Goal: Task Accomplishment & Management: Use online tool/utility

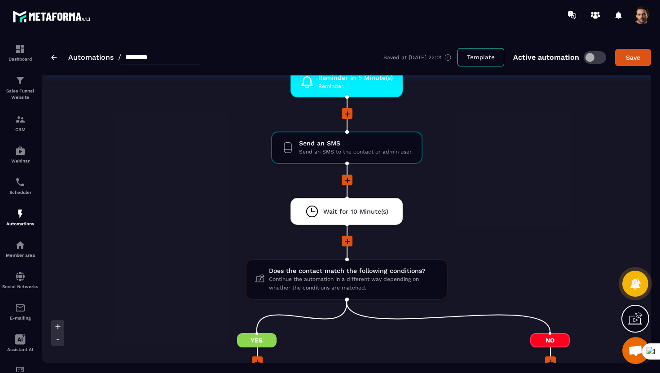
scroll to position [1015, 0]
click at [316, 156] on span "Send an SMS to the contact or admin user." at bounding box center [356, 152] width 114 height 9
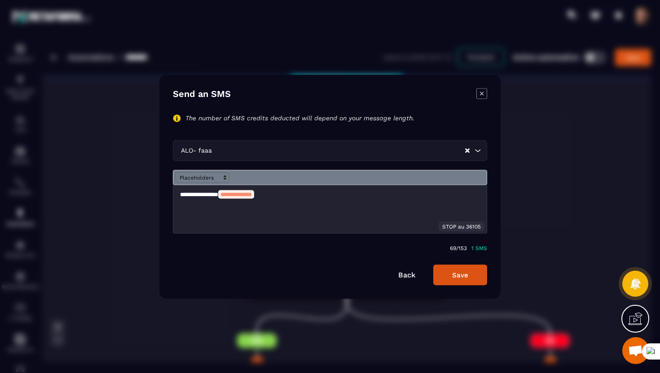
click at [485, 93] on icon "Modal window" at bounding box center [482, 93] width 11 height 11
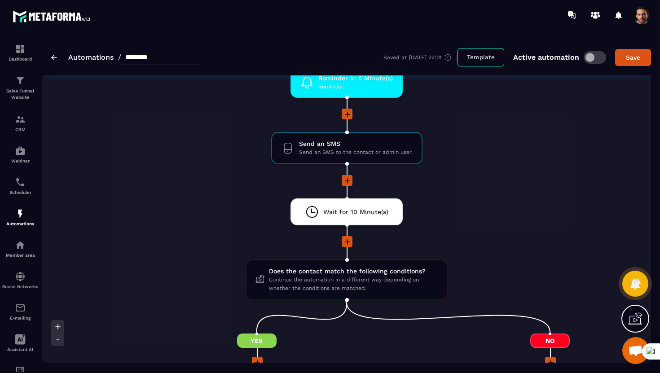
click at [348, 113] on icon at bounding box center [347, 114] width 5 height 5
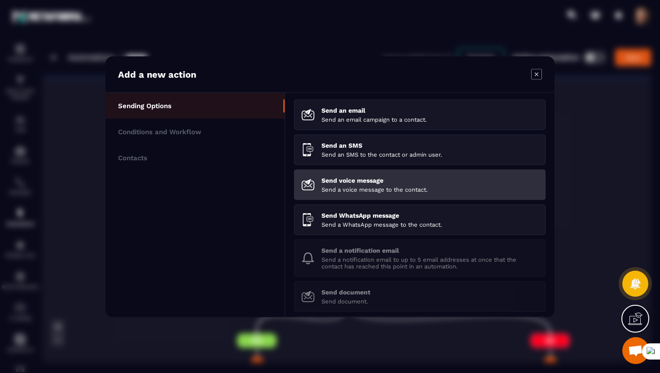
click at [329, 182] on p "Send voice message" at bounding box center [430, 180] width 217 height 7
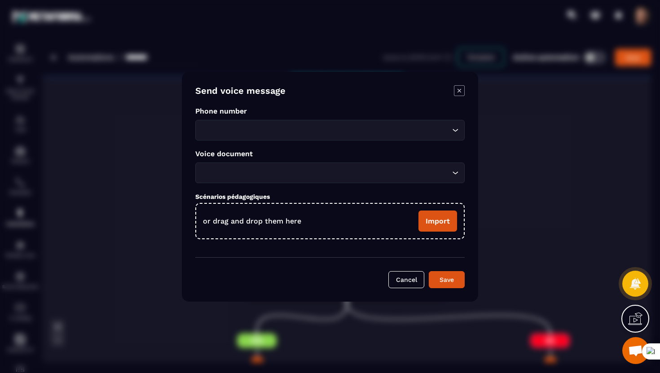
click at [278, 129] on input "Search for option" at bounding box center [325, 130] width 249 height 10
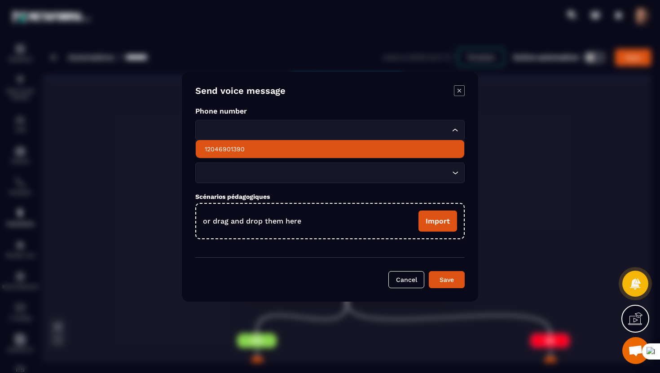
click at [265, 147] on p "12046901390" at bounding box center [330, 149] width 251 height 9
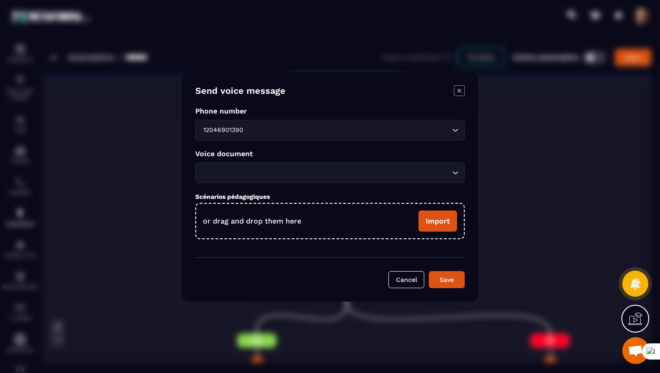
click at [256, 170] on input "Search for option" at bounding box center [325, 173] width 249 height 10
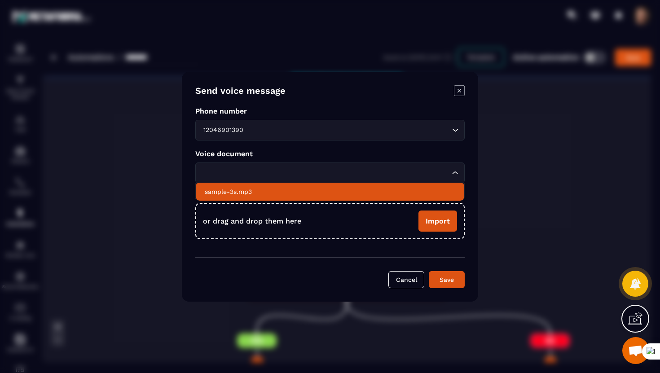
click at [246, 191] on p "sample-3s.mp3" at bounding box center [330, 191] width 251 height 9
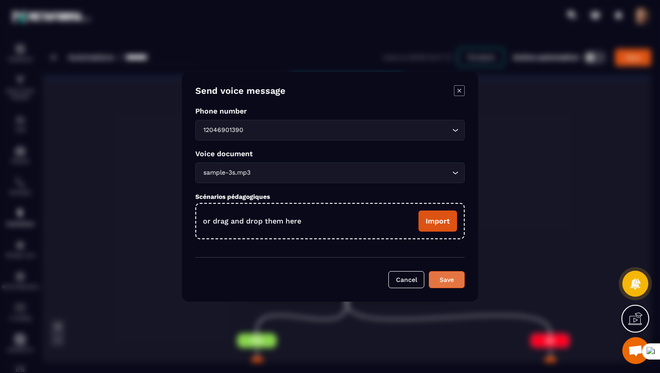
click at [442, 284] on div "Save" at bounding box center [447, 279] width 24 height 9
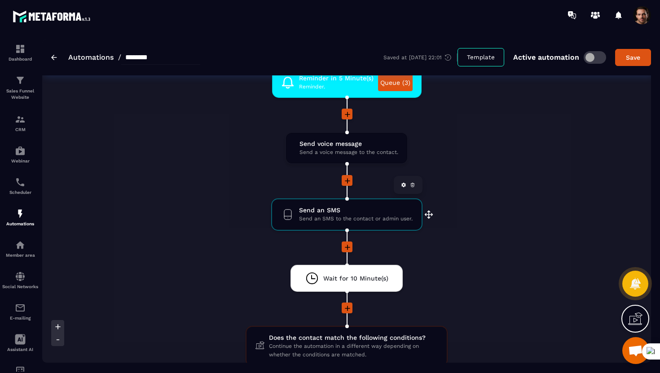
click at [414, 187] on icon at bounding box center [412, 184] width 5 height 5
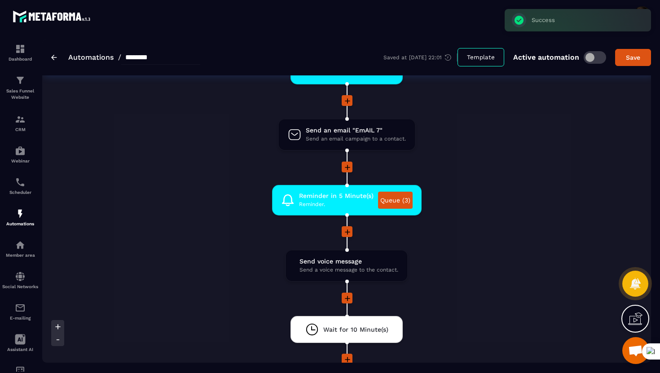
scroll to position [898, 0]
